Goal: Transaction & Acquisition: Download file/media

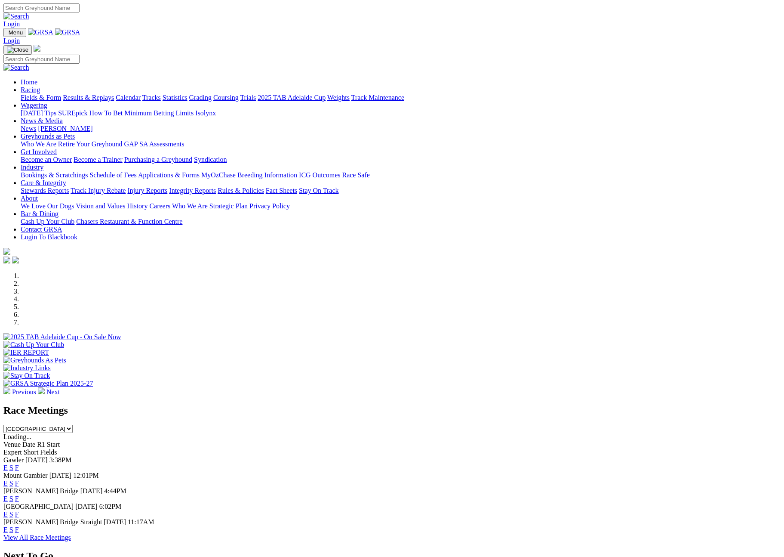
scroll to position [285, 0]
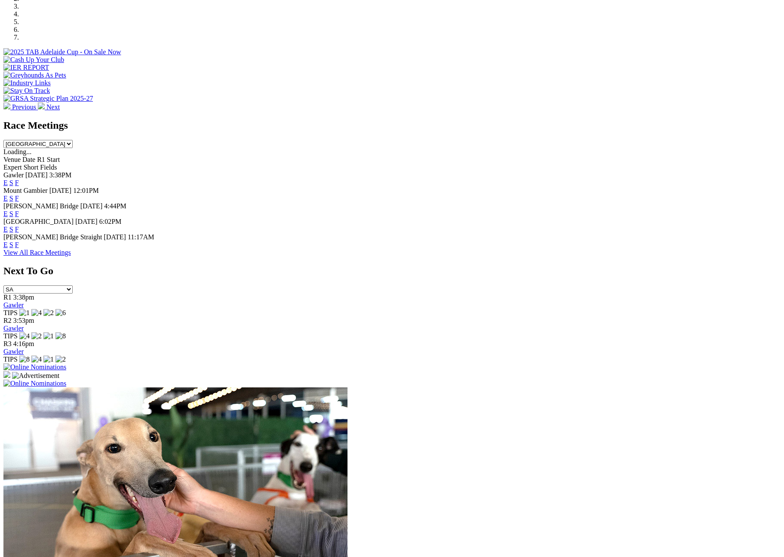
click at [73, 140] on select "South Australia New South Wales Northern Territory Queensland Tasmania Victoria…" at bounding box center [37, 144] width 69 height 8
click at [19, 225] on link "F" at bounding box center [17, 228] width 4 height 7
click at [19, 241] on link "F" at bounding box center [17, 244] width 4 height 7
click at [19, 210] on link "F" at bounding box center [17, 213] width 4 height 7
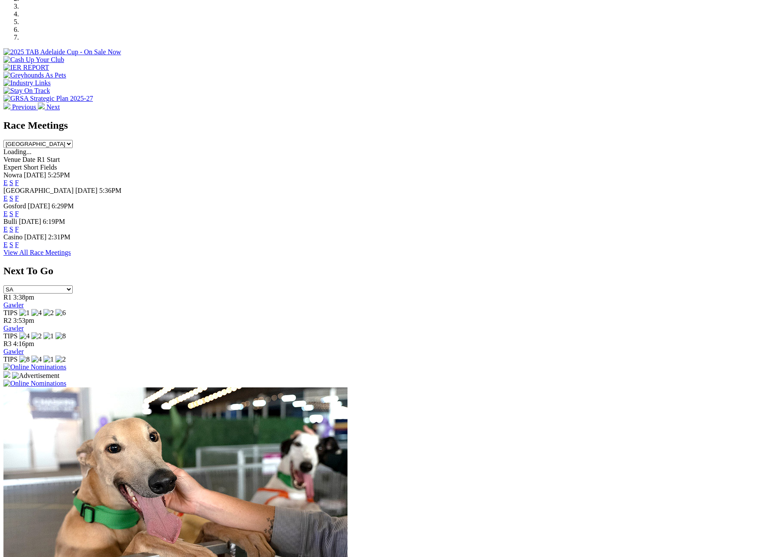
click at [73, 140] on select "South Australia New South Wales Northern Territory Queensland Tasmania Victoria…" at bounding box center [37, 144] width 69 height 8
select select "SA"
click at [73, 140] on select "South Australia New South Wales Northern Territory Queensland Tasmania Victoria…" at bounding box center [37, 144] width 69 height 8
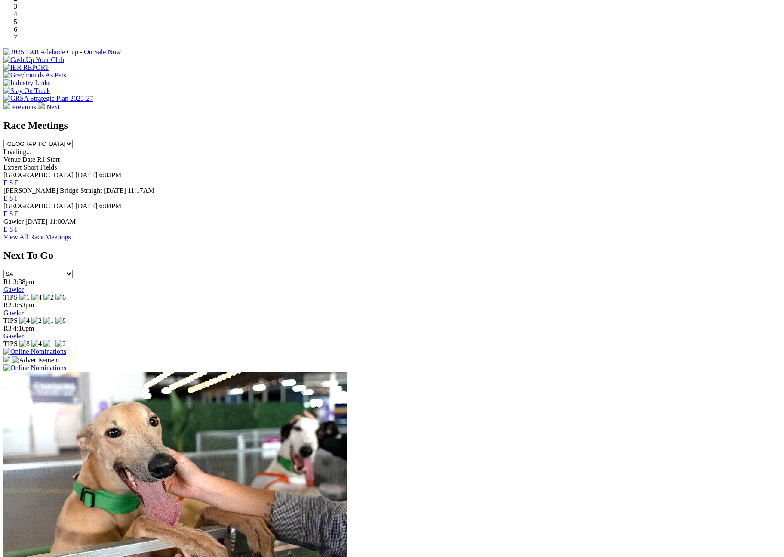
drag, startPoint x: 502, startPoint y: 173, endPoint x: 503, endPoint y: 168, distance: 4.8
click at [19, 210] on link "F" at bounding box center [17, 213] width 4 height 7
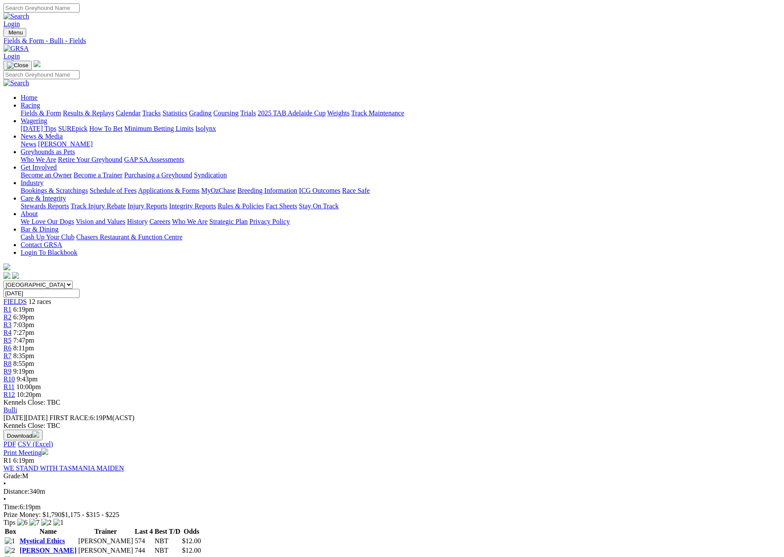
click at [116, 406] on div "Bulli [DATE] FIRST RACE: 6:19PM(ACST) Kennels Close: TBC Download PDF CSV (Exce…" at bounding box center [391, 431] width 777 height 50
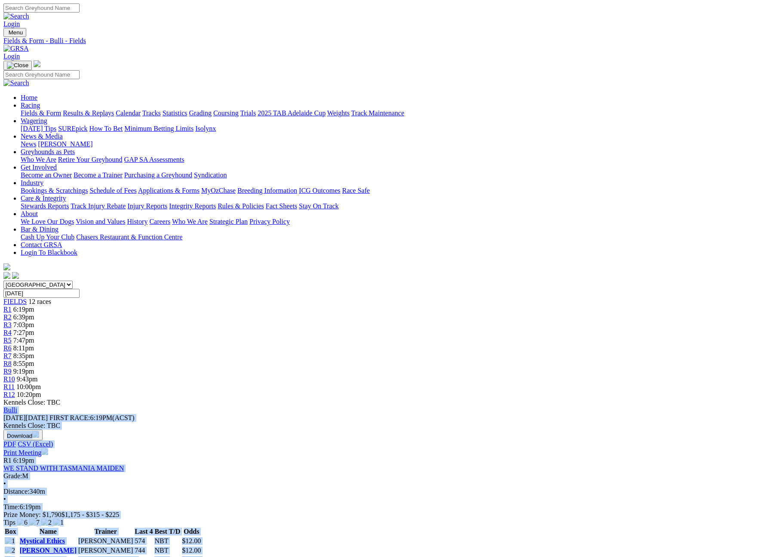
drag, startPoint x: 116, startPoint y: 190, endPoint x: 386, endPoint y: 383, distance: 332.5
copy div "Lorem Ipsumdo 76 Sit 1162 AMETC ADIP: 1:06EL(SEDD) Eiusmod Tempo: INC Utlabore …"
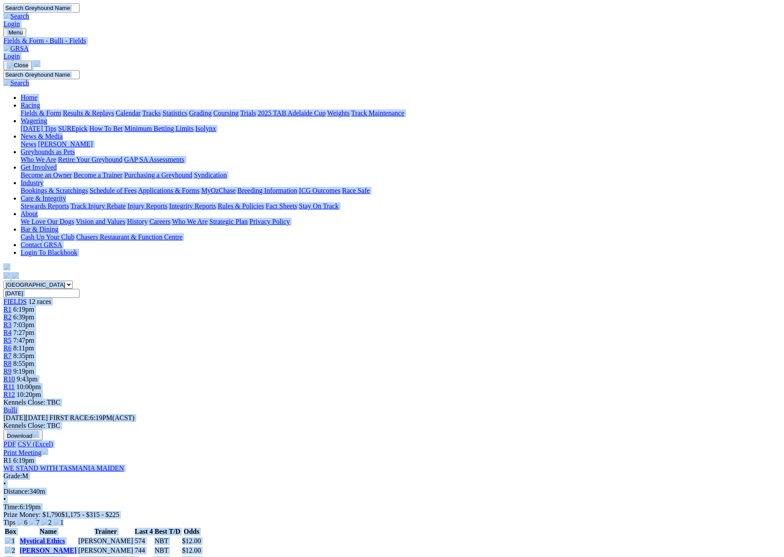
copy body "Login Menu Fields & Form - Bulli - Fields Login Home Racing Fields & Form Resul…"
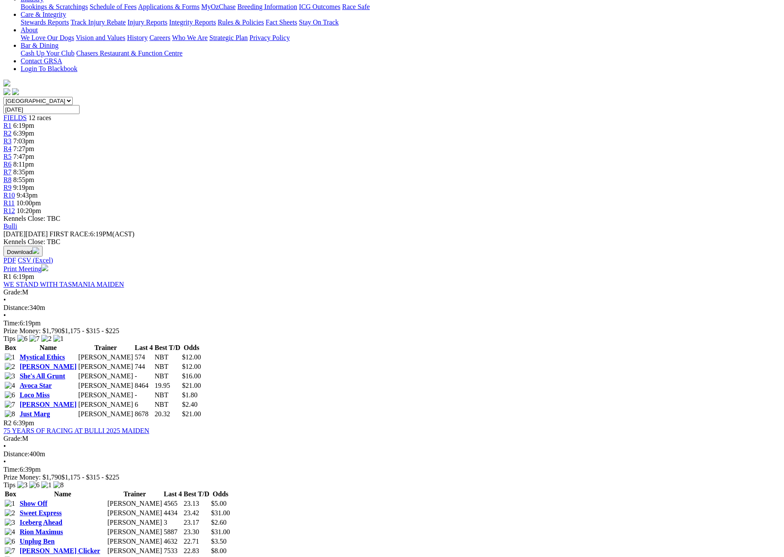
scroll to position [256, 0]
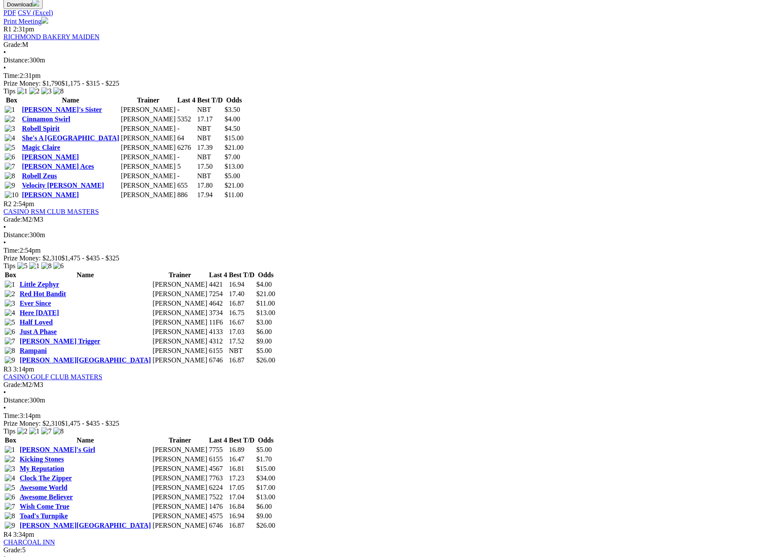
scroll to position [430, 0]
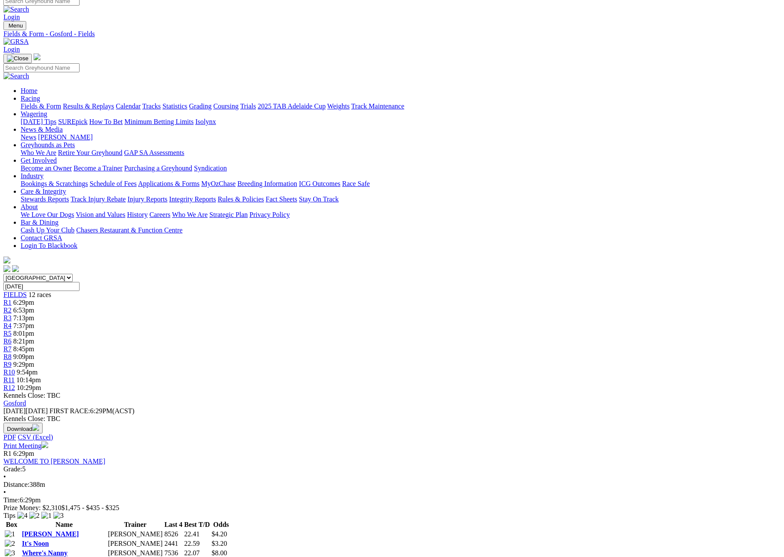
scroll to position [14, 0]
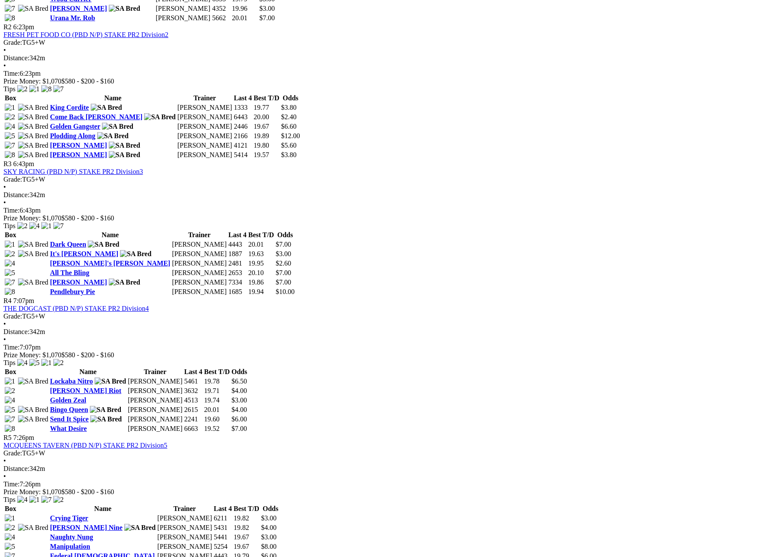
scroll to position [56, 0]
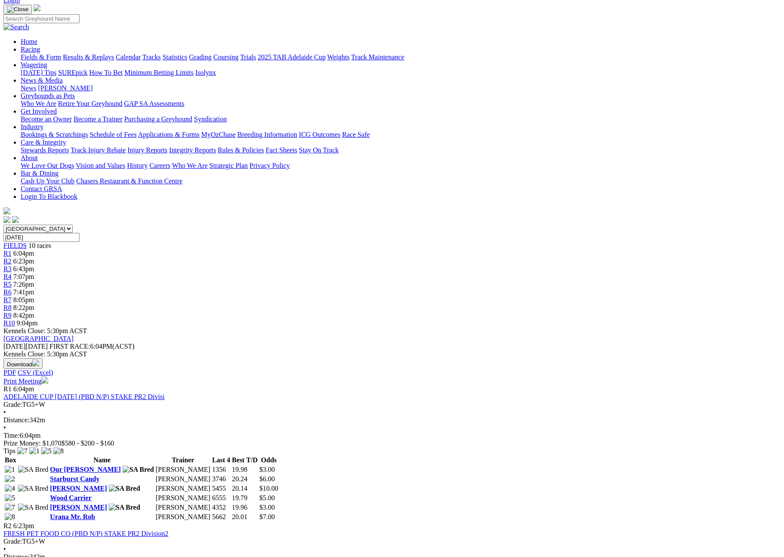
click at [43, 358] on button "Download" at bounding box center [22, 363] width 39 height 11
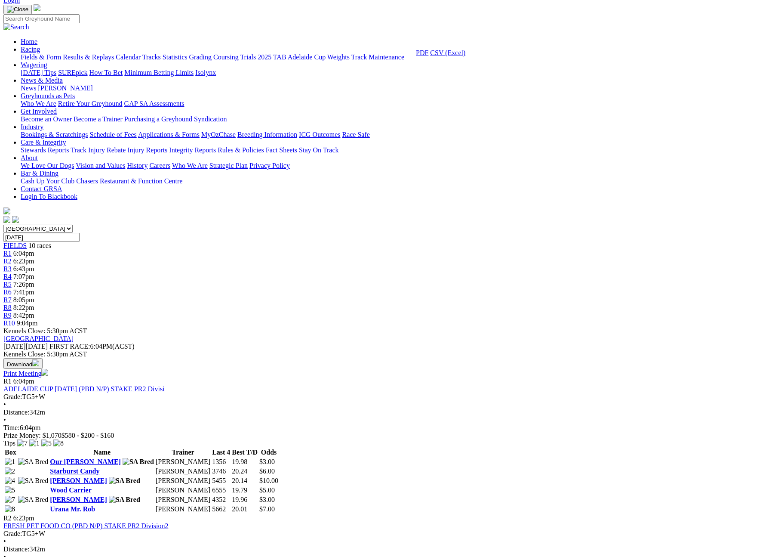
click at [466, 56] on link "CSV (Excel)" at bounding box center [447, 52] width 35 height 7
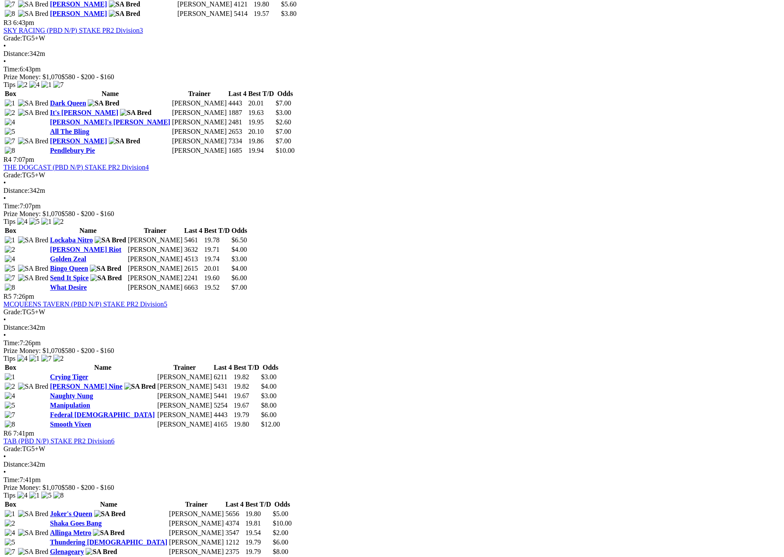
scroll to position [697, 0]
